Goal: Navigation & Orientation: Find specific page/section

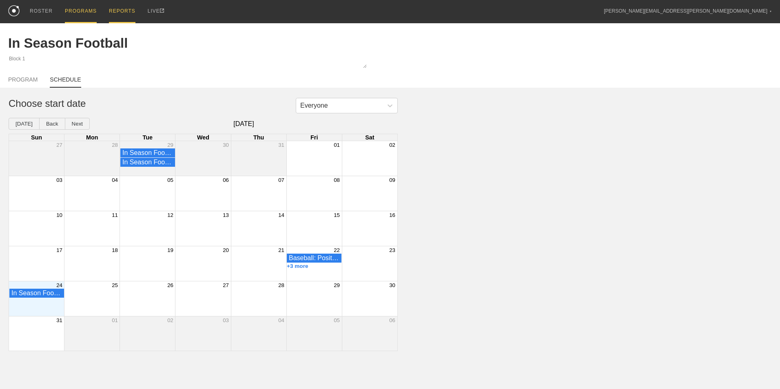
drag, startPoint x: 51, startPoint y: 4, endPoint x: 106, endPoint y: 4, distance: 55.9
click at [51, 4] on link "ROSTER" at bounding box center [41, 11] width 35 height 22
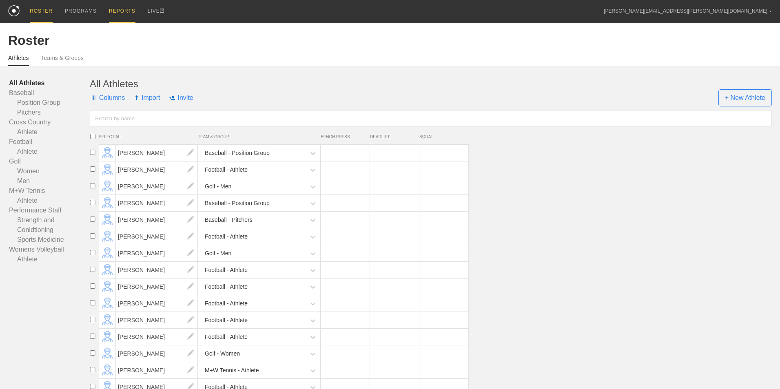
click at [115, 8] on div "REPORTS" at bounding box center [122, 11] width 27 height 23
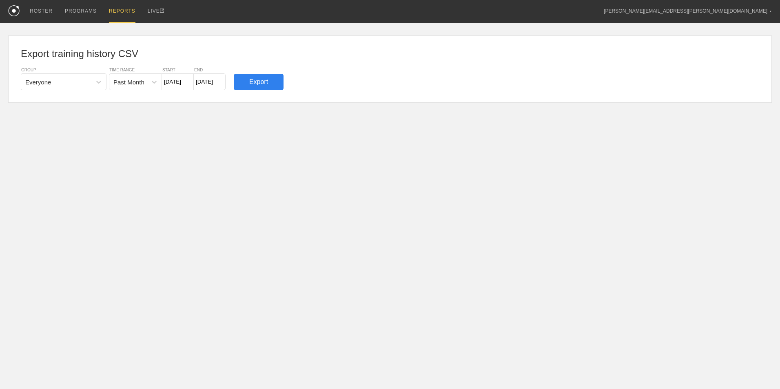
click at [52, 6] on link "ROSTER" at bounding box center [41, 11] width 35 height 22
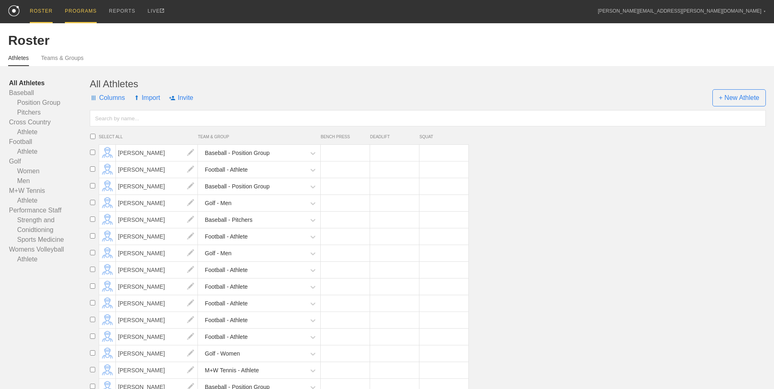
click at [65, 11] on div "PROGRAMS" at bounding box center [81, 11] width 32 height 23
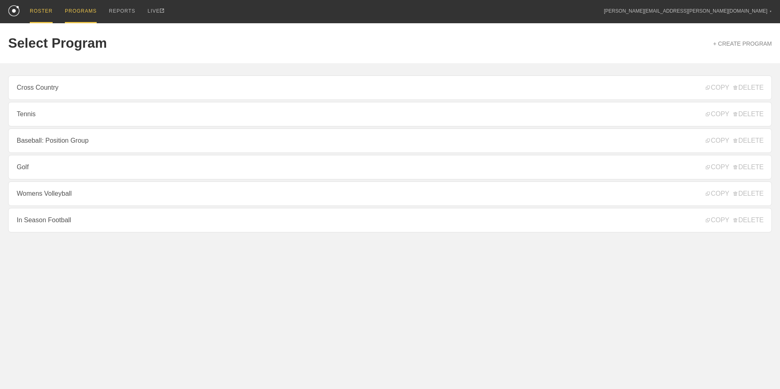
click at [40, 7] on div "ROSTER" at bounding box center [41, 11] width 23 height 23
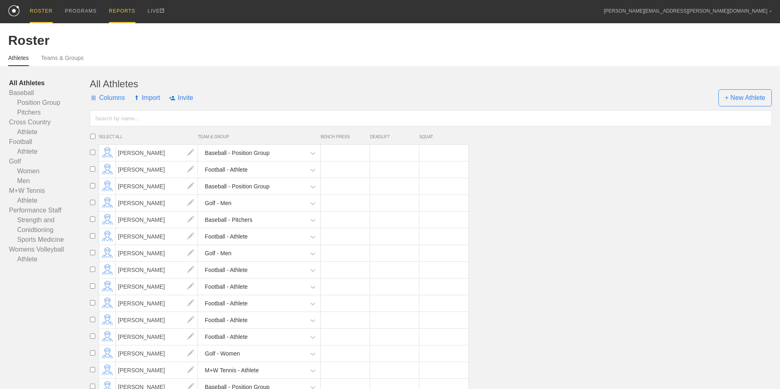
click at [122, 9] on div "REPORTS" at bounding box center [122, 11] width 27 height 23
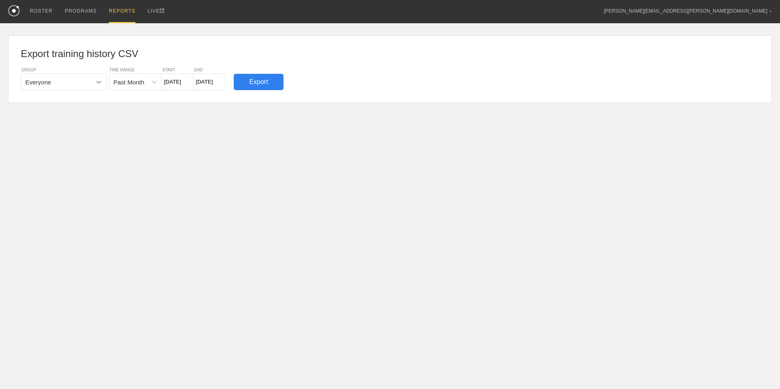
click at [102, 80] on icon at bounding box center [99, 82] width 8 height 8
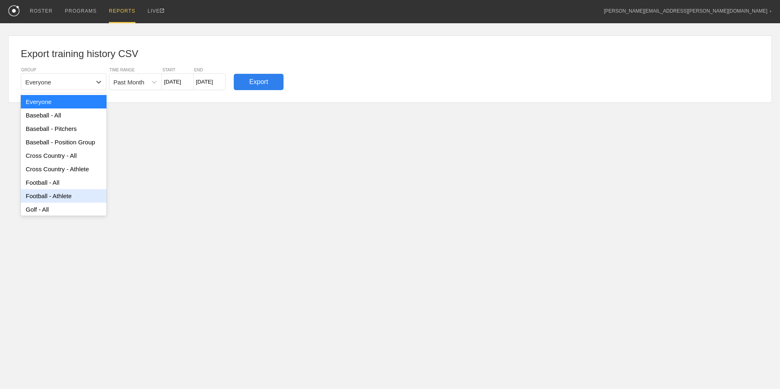
click at [68, 199] on div "Football - Athlete" at bounding box center [64, 195] width 86 height 13
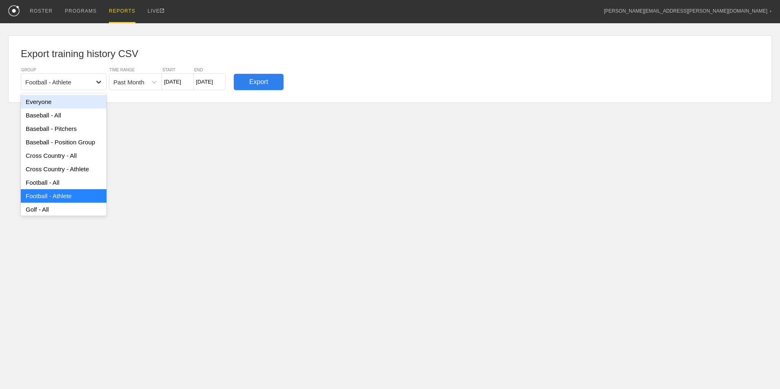
click at [94, 86] on div at bounding box center [98, 82] width 15 height 15
click at [52, 189] on div "Football - All" at bounding box center [64, 182] width 86 height 13
